Goal: Information Seeking & Learning: Find specific fact

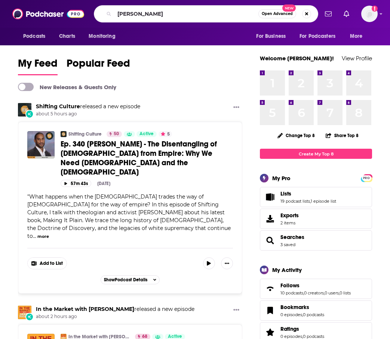
type input "[PERSON_NAME]"
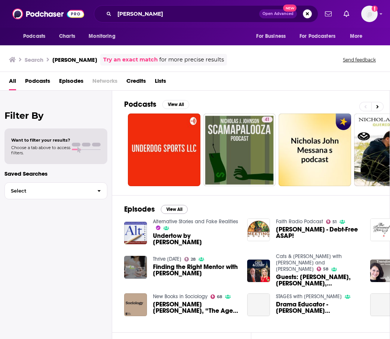
click at [175, 207] on button "View All" at bounding box center [174, 209] width 27 height 9
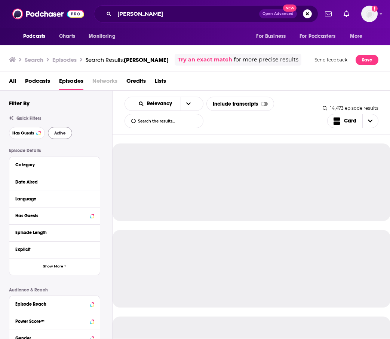
click at [64, 137] on button "Active" at bounding box center [60, 133] width 24 height 12
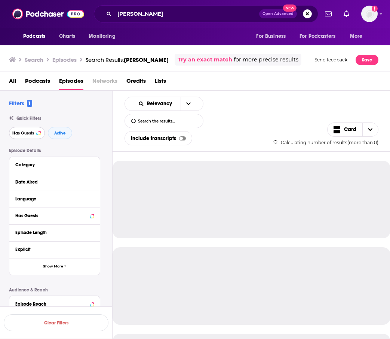
click at [28, 134] on span "Has Guests" at bounding box center [23, 133] width 22 height 4
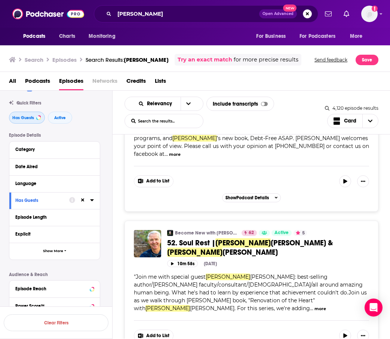
scroll to position [888, 0]
